Goal: Task Accomplishment & Management: Complete application form

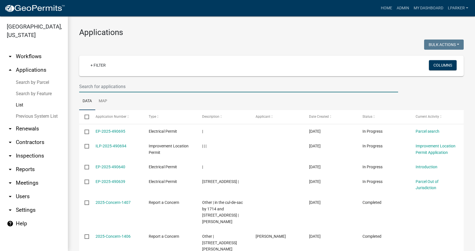
click at [108, 88] on input "text" at bounding box center [238, 87] width 319 height 12
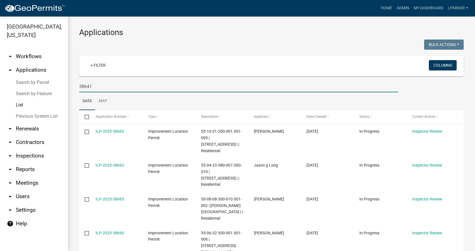
type input "38641"
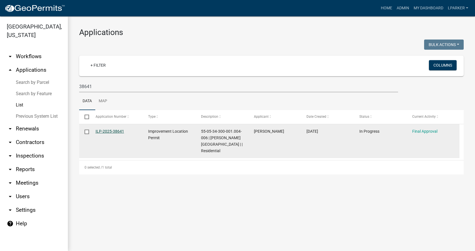
click at [108, 131] on link "ILP-2025-38641" at bounding box center [109, 131] width 29 height 5
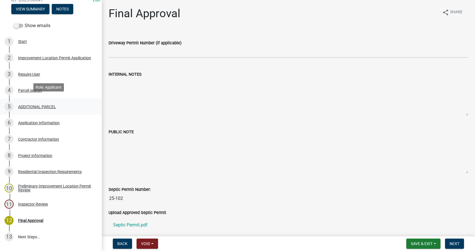
scroll to position [85, 0]
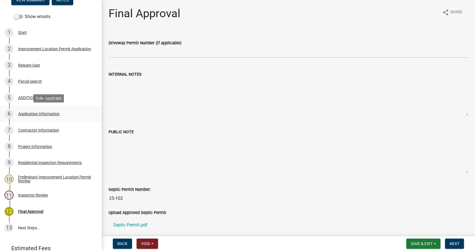
click at [20, 112] on div "Application Information" at bounding box center [39, 114] width 42 height 4
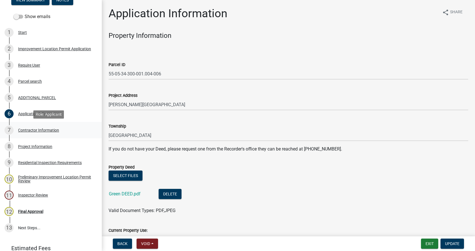
click at [22, 129] on div "Contractor Information" at bounding box center [38, 130] width 41 height 4
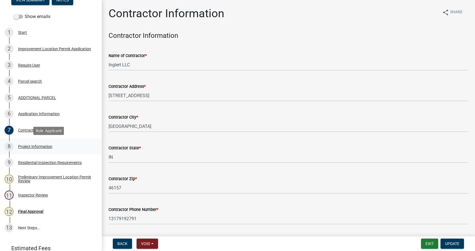
click at [21, 145] on div "Project Information" at bounding box center [35, 147] width 34 height 4
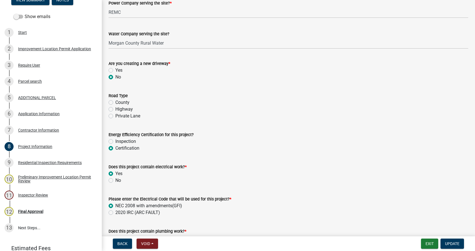
scroll to position [734, 0]
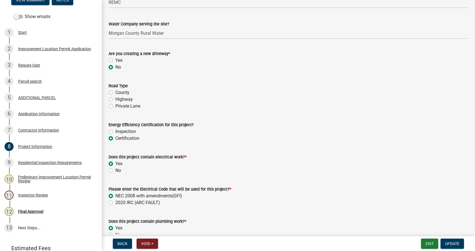
click at [115, 107] on label "Private Lane" at bounding box center [127, 106] width 25 height 7
click at [115, 106] on input "Private Lane" at bounding box center [117, 105] width 4 height 4
radio input "true"
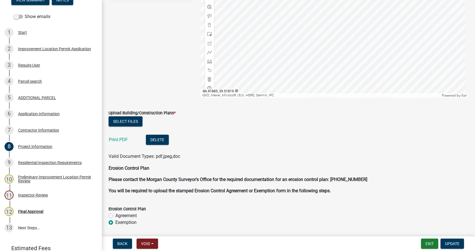
scroll to position [1328, 0]
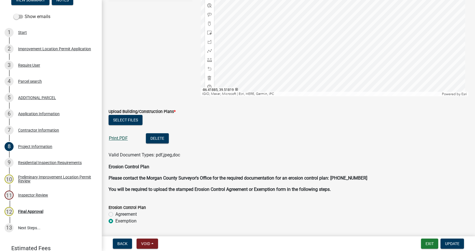
click at [114, 138] on link "Print.PDF" at bounding box center [118, 138] width 19 height 5
click at [24, 114] on div "Application Information" at bounding box center [39, 114] width 42 height 4
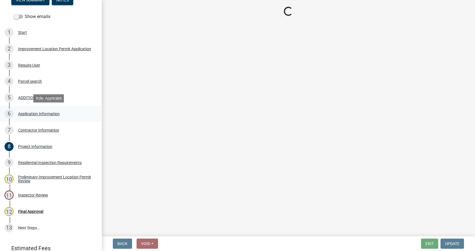
scroll to position [0, 0]
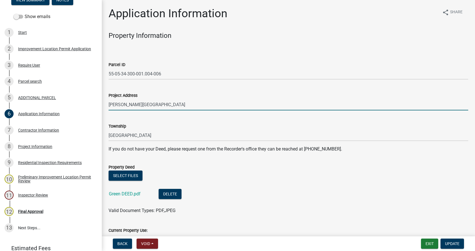
drag, startPoint x: 143, startPoint y: 105, endPoint x: 108, endPoint y: 105, distance: 35.3
click at [108, 105] on div "Project Address [PERSON_NAME][GEOGRAPHIC_DATA]" at bounding box center [288, 97] width 368 height 26
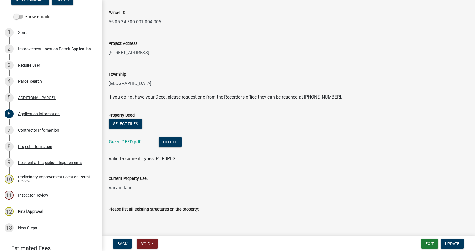
scroll to position [113, 0]
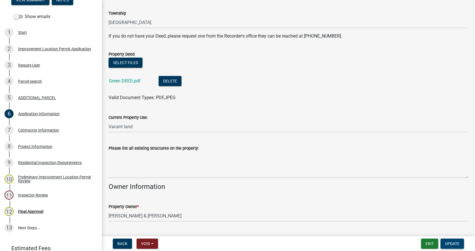
type input "[STREET_ADDRESS]"
click at [453, 243] on span "Update" at bounding box center [452, 244] width 14 height 5
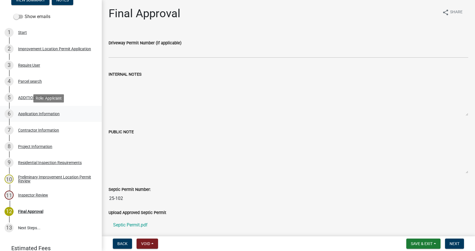
click at [21, 112] on div "Application Information" at bounding box center [39, 114] width 42 height 4
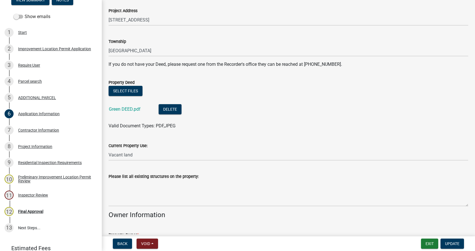
scroll to position [113, 0]
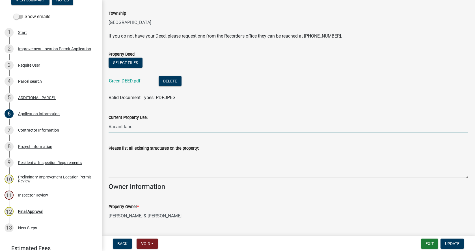
drag, startPoint x: 138, startPoint y: 127, endPoint x: 109, endPoint y: 129, distance: 29.4
click at [109, 129] on input "Vacant land" at bounding box center [287, 127] width 359 height 12
type input "residential"
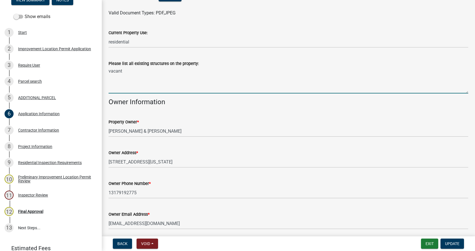
scroll to position [252, 0]
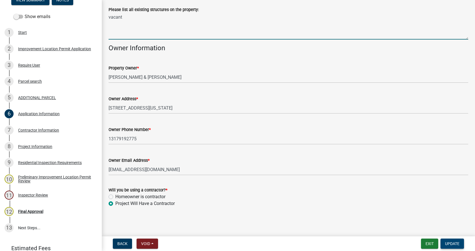
type textarea "vacant"
click at [452, 242] on span "Update" at bounding box center [452, 244] width 14 height 5
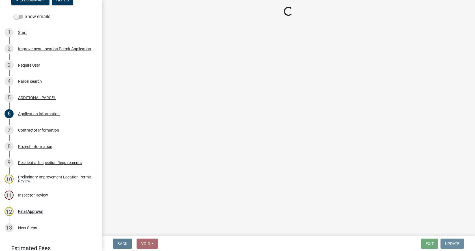
scroll to position [0, 0]
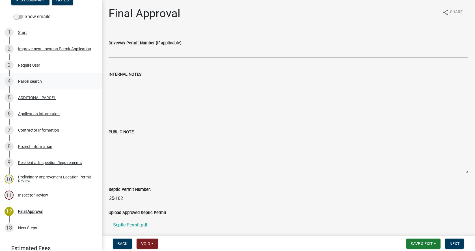
click at [21, 80] on div "Parcel search" at bounding box center [30, 81] width 24 height 4
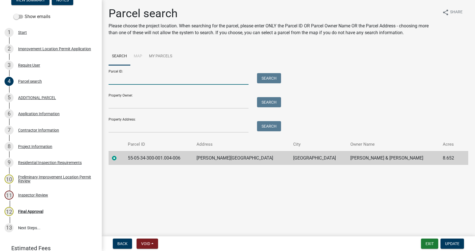
click at [119, 81] on input "Parcel ID:" at bounding box center [178, 79] width 140 height 12
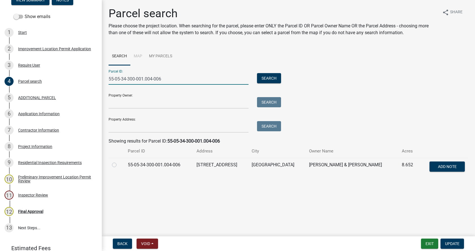
type input "55-05-34-300-001.004-006"
click at [119, 162] on label at bounding box center [119, 162] width 0 height 0
click at [119, 164] on input "radio" at bounding box center [121, 164] width 4 height 4
radio input "true"
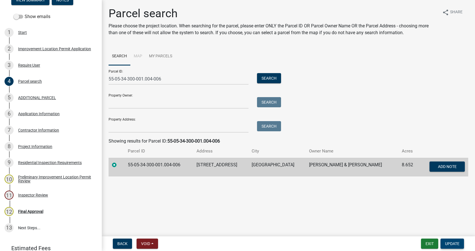
click at [450, 242] on span "Update" at bounding box center [452, 244] width 14 height 5
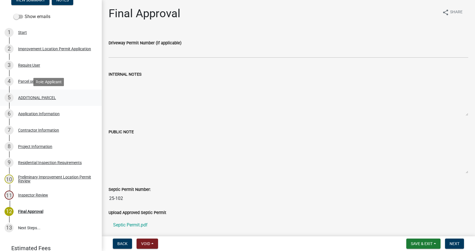
click at [23, 96] on div "ADDITIONAL PARCEL" at bounding box center [37, 98] width 38 height 4
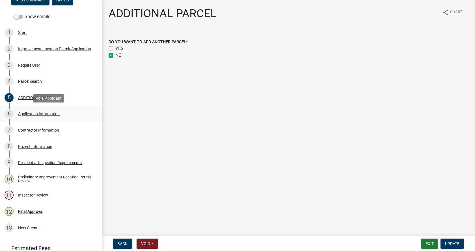
click at [23, 113] on div "Application Information" at bounding box center [39, 114] width 42 height 4
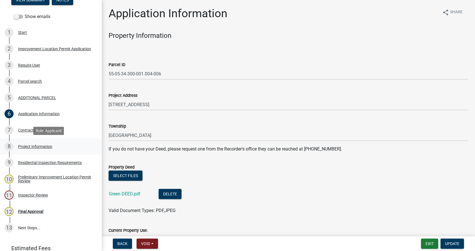
click at [18, 145] on div "Project Information" at bounding box center [35, 147] width 34 height 4
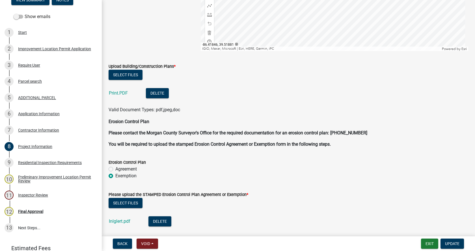
scroll to position [1412, 0]
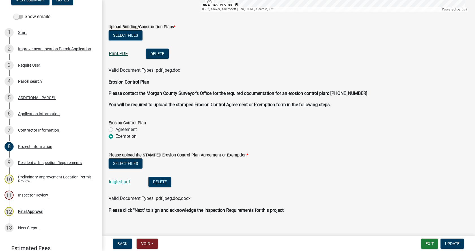
click at [114, 53] on link "Print.PDF" at bounding box center [118, 53] width 19 height 5
click at [21, 161] on div "Residential Inspection Requirements" at bounding box center [50, 163] width 64 height 4
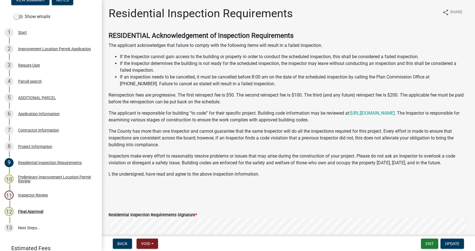
scroll to position [85, 0]
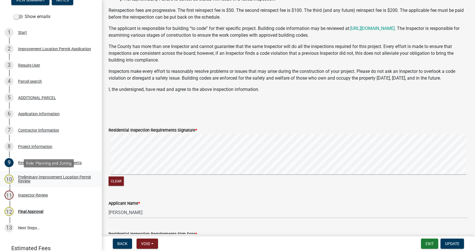
click at [19, 176] on div "Preliminary Improvement Location Permit Review" at bounding box center [55, 179] width 75 height 8
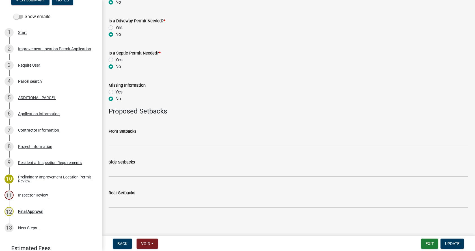
scroll to position [276, 0]
click at [21, 193] on div "Inspector Review" at bounding box center [33, 195] width 30 height 4
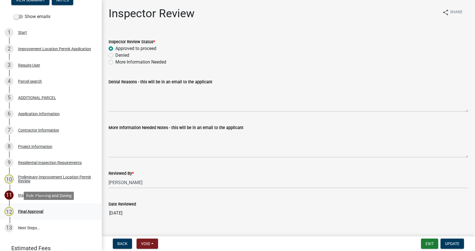
click at [20, 210] on div "Final Approval" at bounding box center [30, 212] width 25 height 4
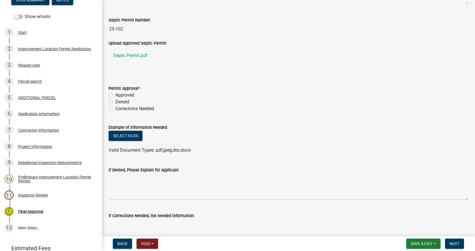
scroll to position [198, 0]
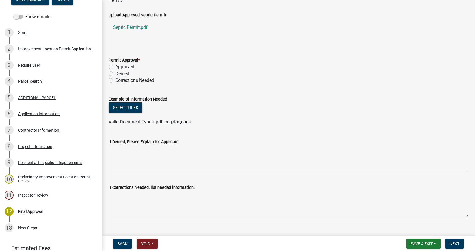
click at [115, 81] on label "Corrections Needed" at bounding box center [134, 80] width 39 height 7
click at [115, 81] on input "Corrections Needed" at bounding box center [117, 79] width 4 height 4
radio input "true"
click at [136, 106] on button "Select files" at bounding box center [125, 108] width 34 height 10
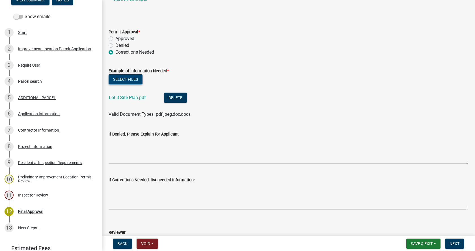
scroll to position [254, 0]
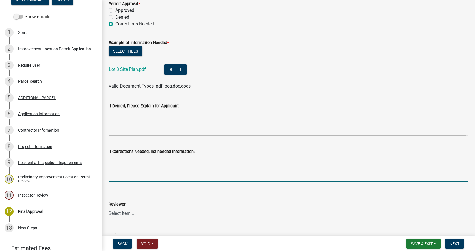
click at [116, 166] on textarea "If Corrections Needed, list needed information:" at bounding box center [287, 168] width 359 height 27
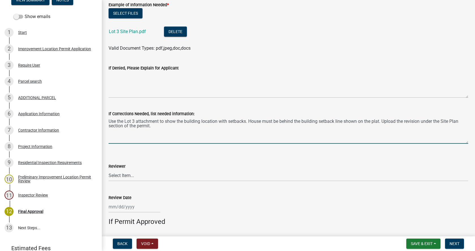
scroll to position [339, 0]
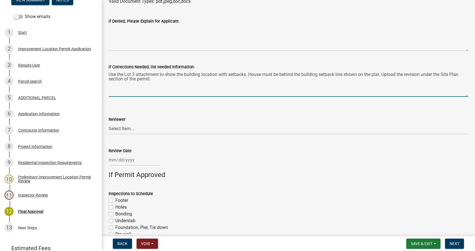
type textarea "Use the Lot 3 attachment to show the building location with setbacks. House mus…"
click at [118, 128] on select "Select Item... [PERSON_NAME] [PERSON_NAME] [PERSON_NAME]" at bounding box center [287, 129] width 359 height 12
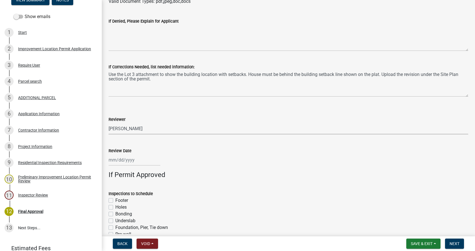
click at [108, 123] on select "Select Item... [PERSON_NAME] [PERSON_NAME] [PERSON_NAME]" at bounding box center [287, 129] width 359 height 12
select select "4bf9213e-c266-4258-8e9b-d5f6a07002fa"
click at [455, 243] on span "Next" at bounding box center [454, 244] width 10 height 5
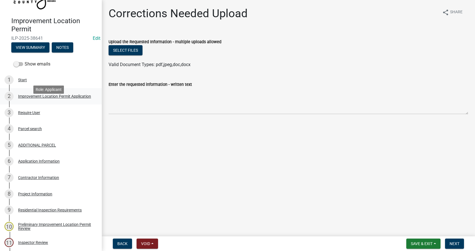
scroll to position [28, 0]
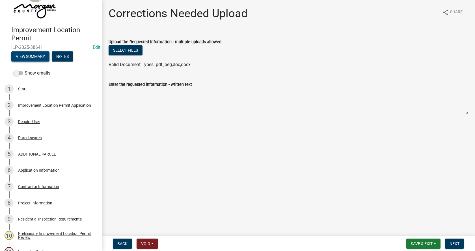
click at [32, 56] on button "View Summary" at bounding box center [30, 56] width 38 height 10
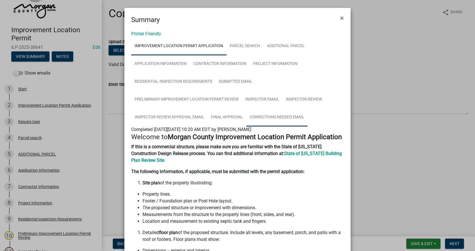
click at [275, 115] on link "Corrections Needed Email" at bounding box center [276, 117] width 61 height 18
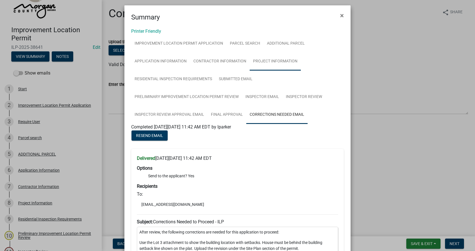
scroll to position [0, 0]
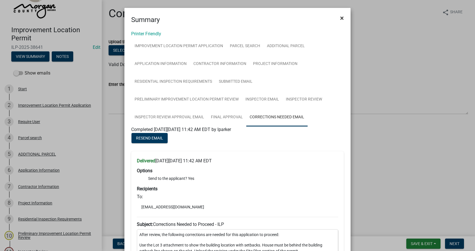
click at [340, 18] on span "×" at bounding box center [342, 18] width 4 height 8
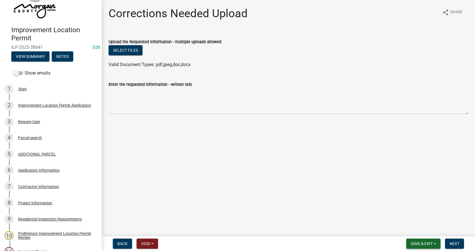
click at [430, 244] on span "Save & Exit" at bounding box center [421, 244] width 22 height 5
click at [406, 229] on button "Save & Exit" at bounding box center [417, 229] width 45 height 14
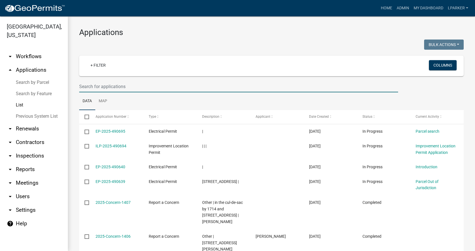
click at [88, 85] on input "text" at bounding box center [238, 87] width 319 height 12
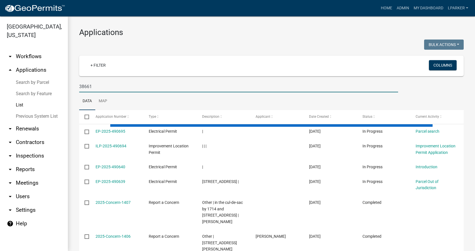
type input "38661"
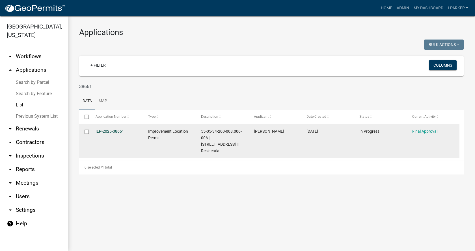
click at [107, 131] on link "ILP-2025-38661" at bounding box center [109, 131] width 29 height 5
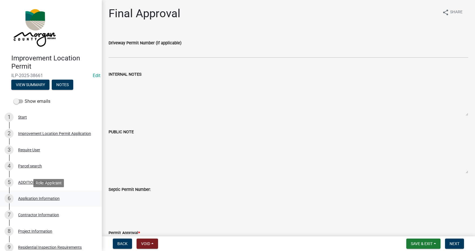
click at [23, 198] on div "Application Information" at bounding box center [39, 199] width 42 height 4
